Goal: Information Seeking & Learning: Learn about a topic

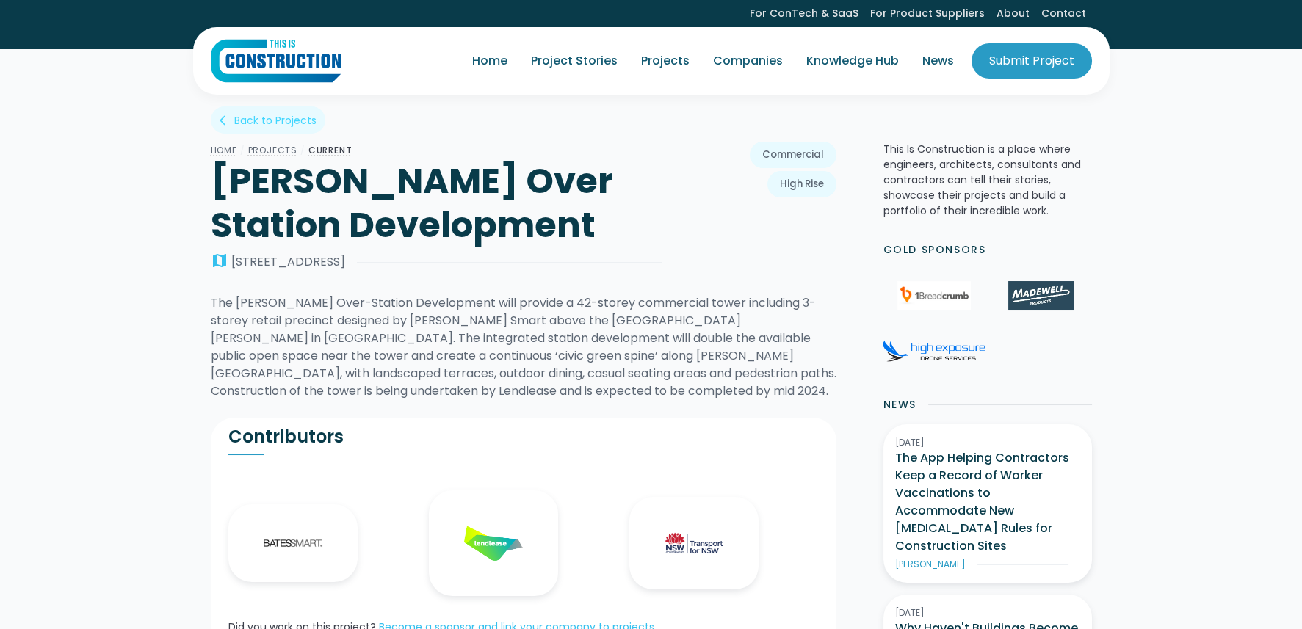
click at [254, 119] on div "Back to Projects" at bounding box center [275, 120] width 82 height 15
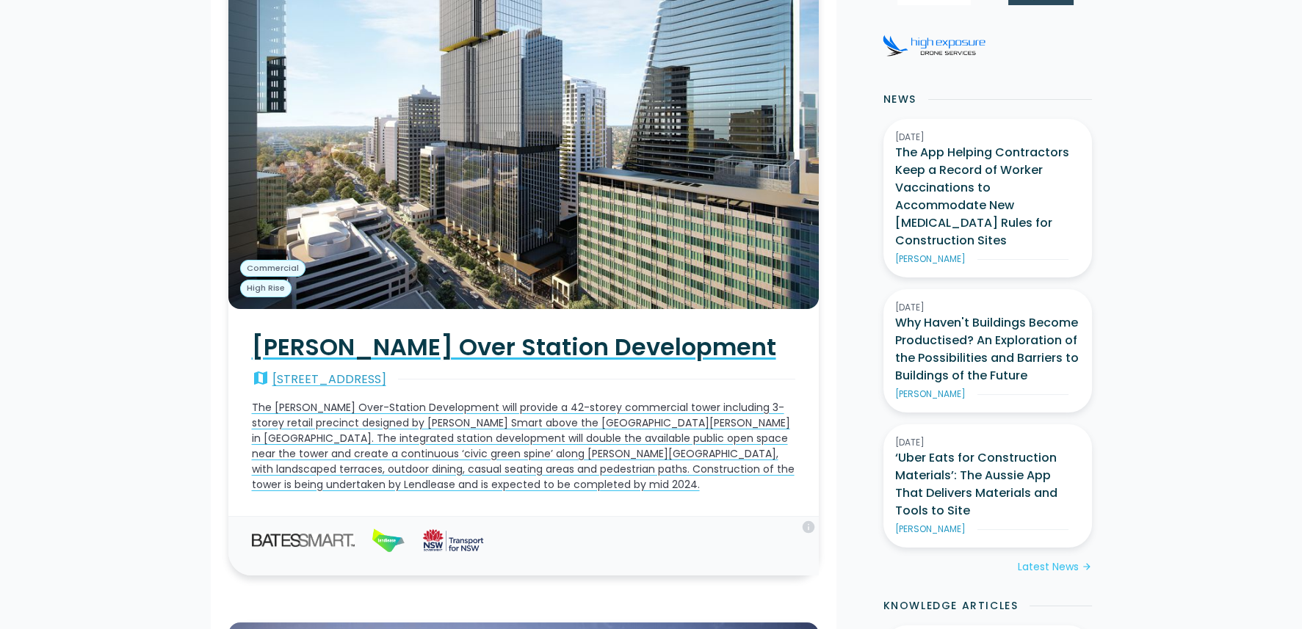
scroll to position [440, 0]
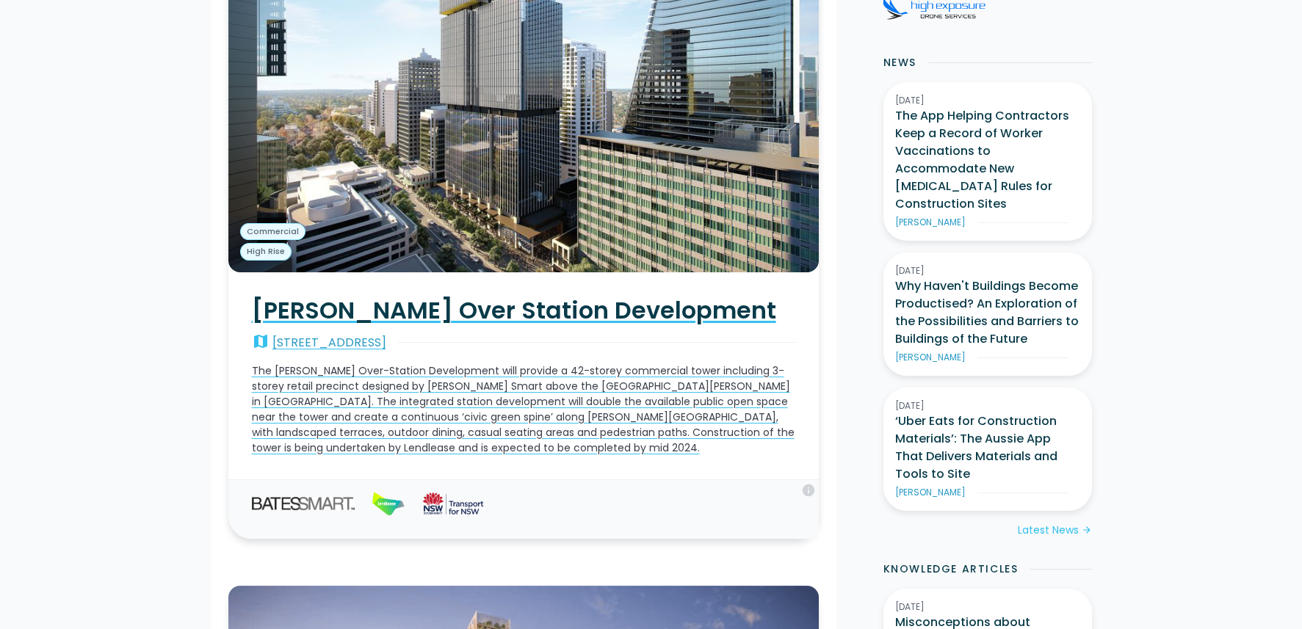
click at [485, 399] on p "The [PERSON_NAME] Over-Station Development will provide a 42-storey commercial …" at bounding box center [523, 409] width 543 height 93
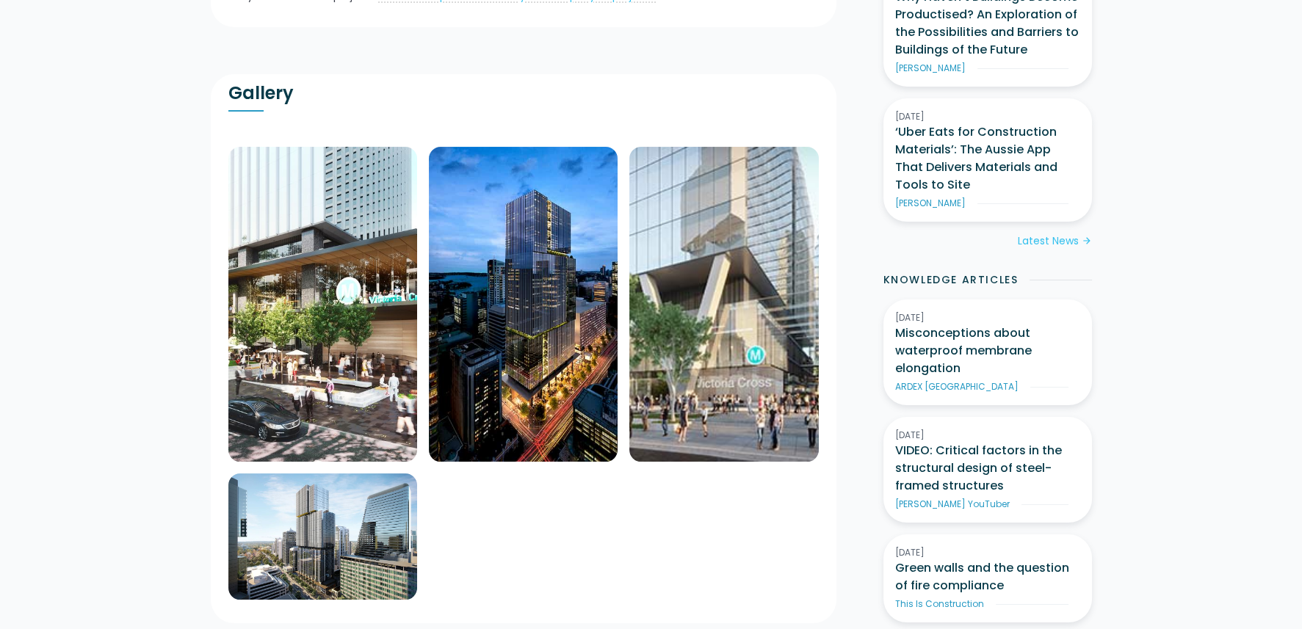
scroll to position [660, 0]
